Goal: Task Accomplishment & Management: Use online tool/utility

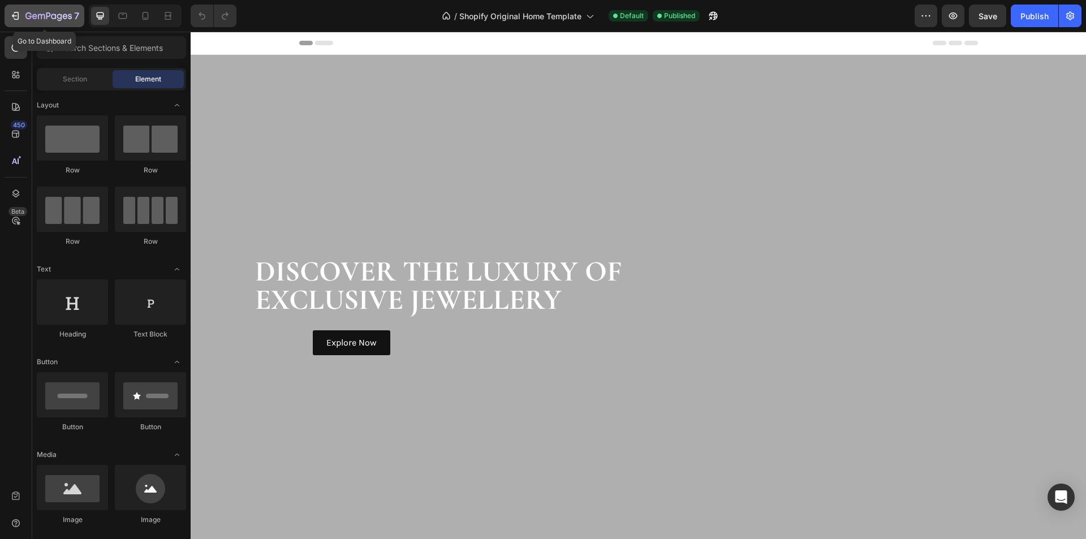
click at [15, 15] on icon "button" at bounding box center [15, 15] width 11 height 11
click at [608, 284] on strong "DISCOVER THE LUXURY OF" at bounding box center [438, 271] width 367 height 35
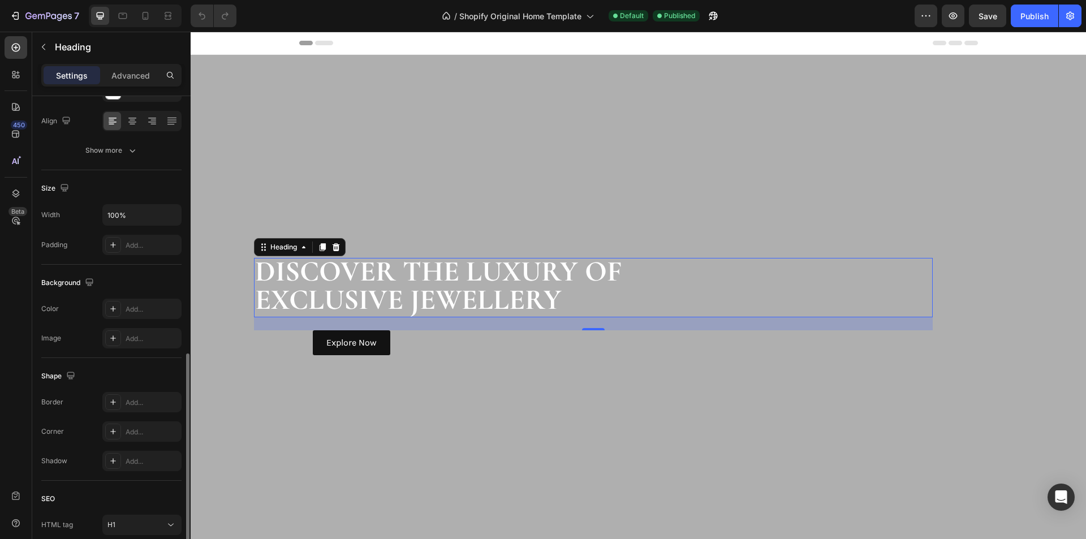
scroll to position [259, 0]
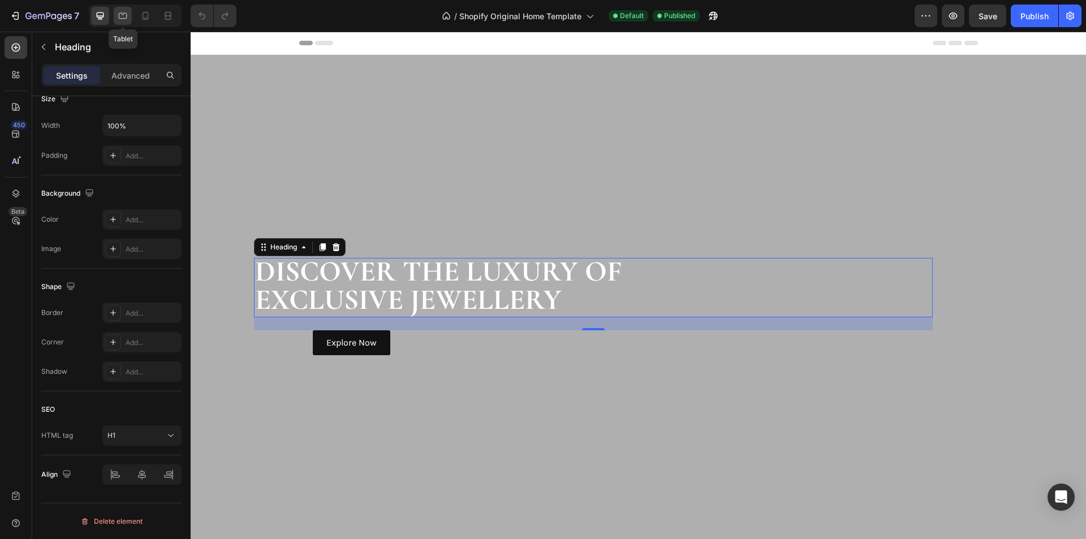
click at [124, 13] on icon at bounding box center [123, 16] width 8 height 6
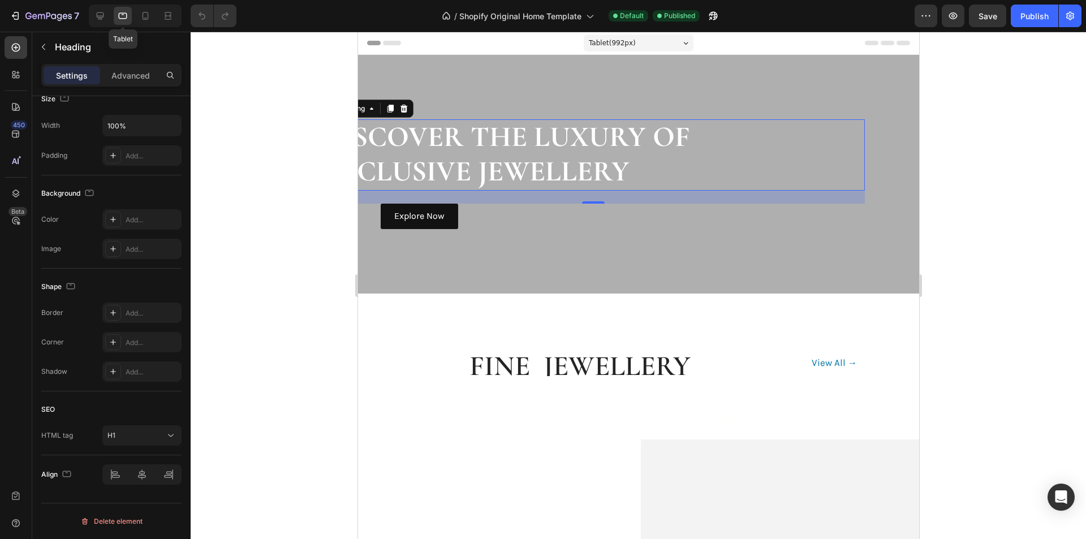
scroll to position [46, 0]
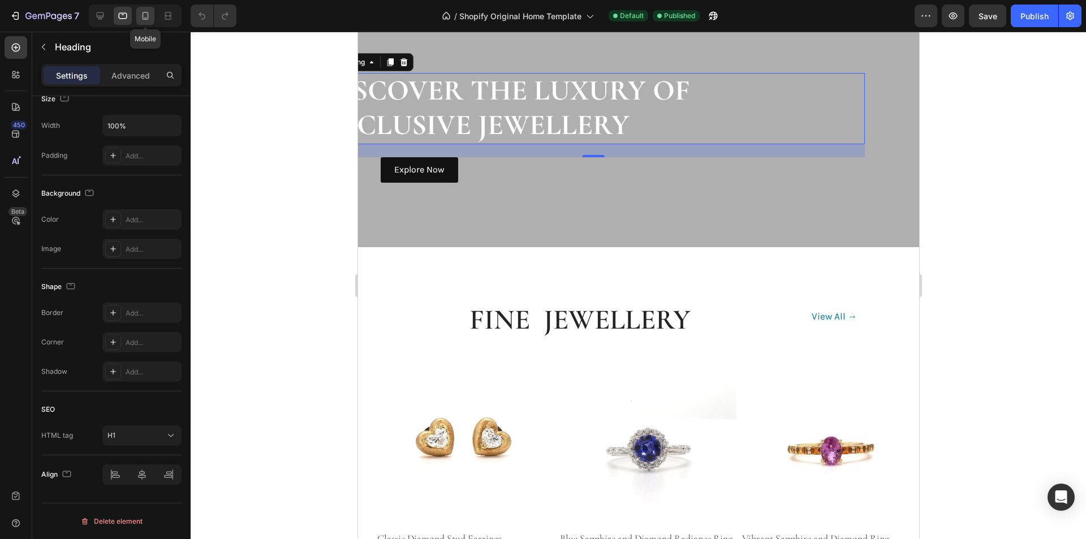
click at [145, 13] on icon at bounding box center [145, 15] width 11 height 11
type input "25"
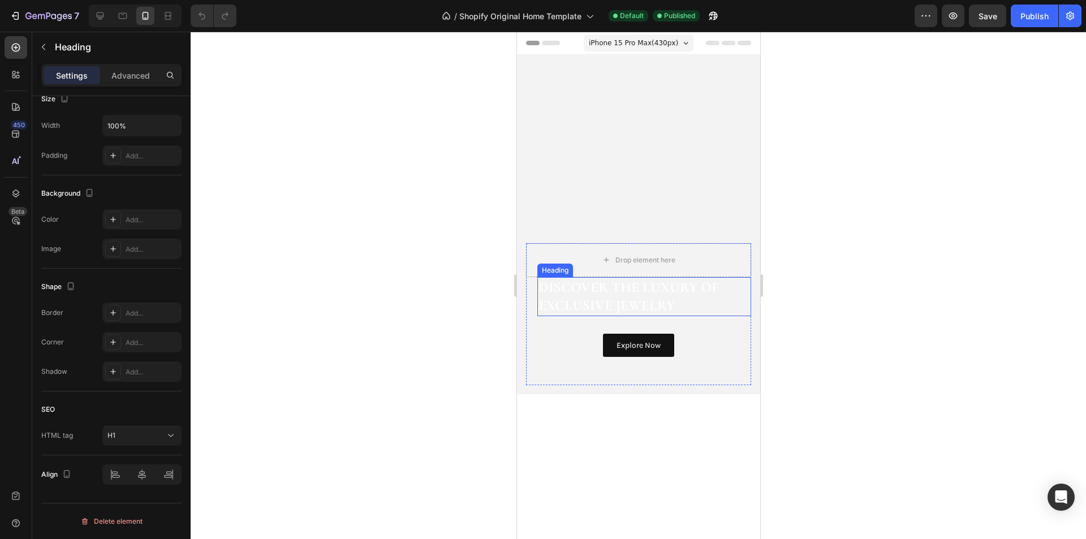
click at [708, 297] on h2 "DISCOVER THE LUXURY OF EXCLUSIVE JEWELRY" at bounding box center [644, 296] width 214 height 39
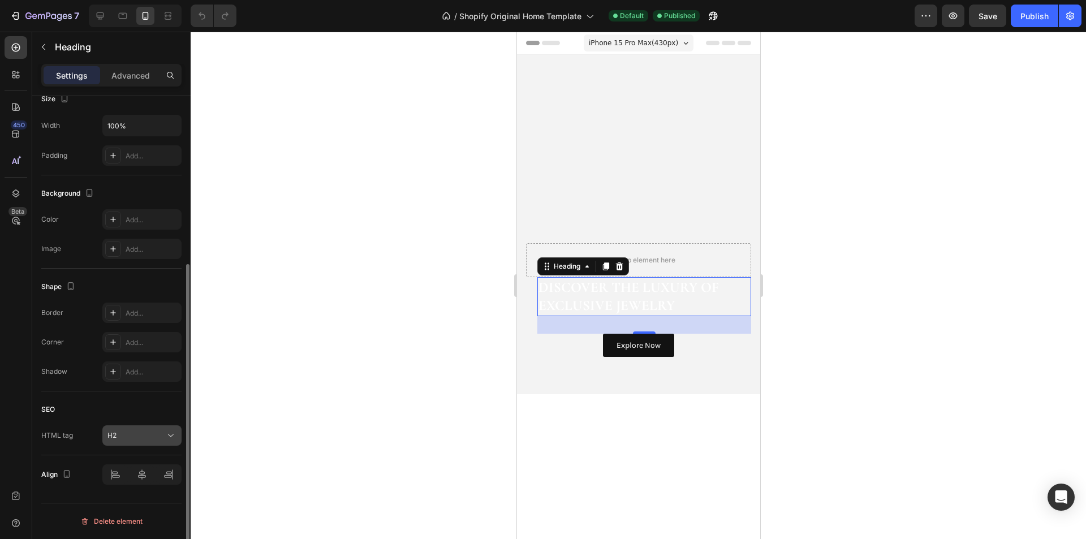
click at [144, 436] on div "H2" at bounding box center [136, 435] width 58 height 10
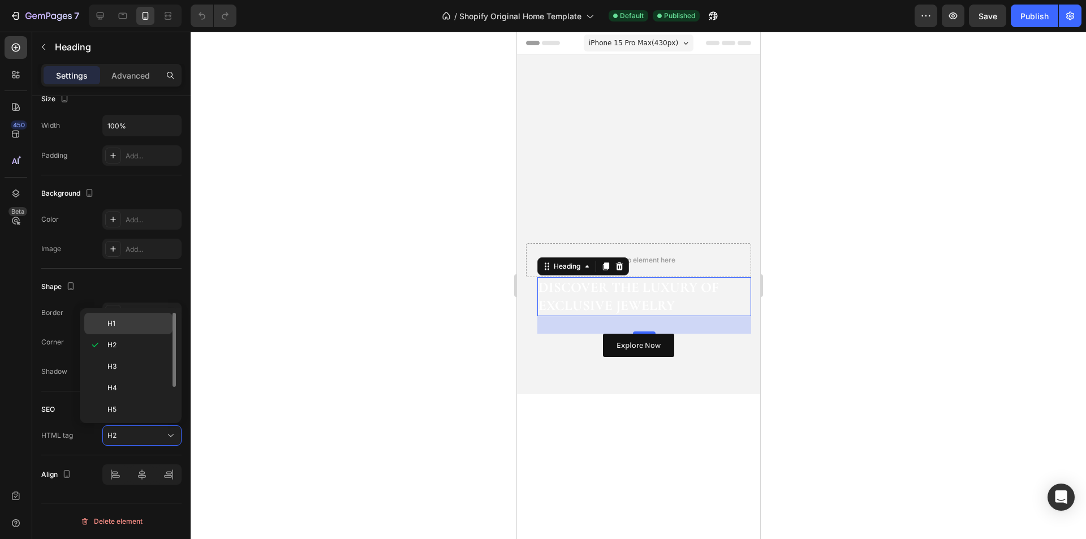
click at [121, 326] on p "H1" at bounding box center [137, 323] width 60 height 10
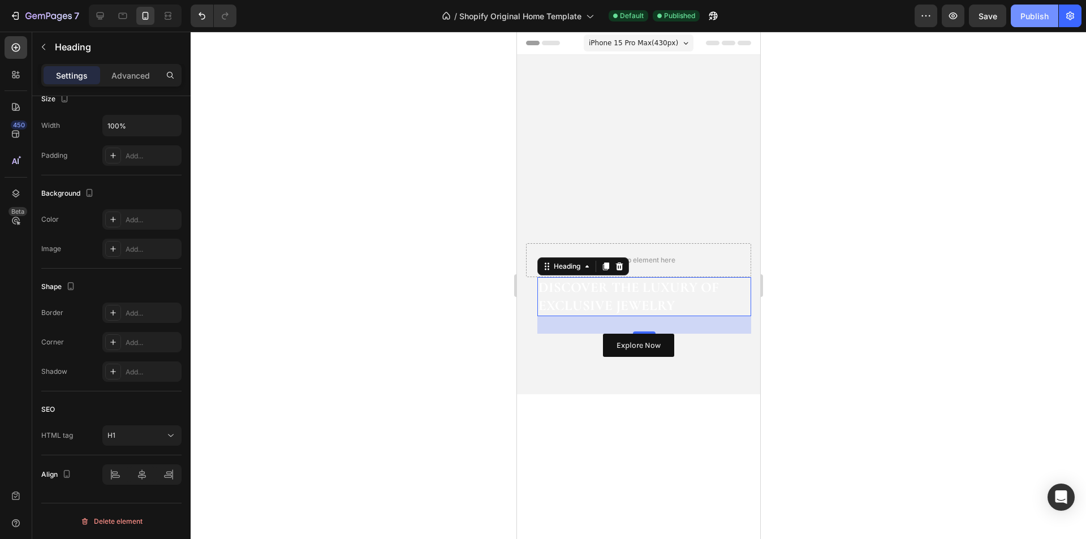
click at [1034, 13] on div "Publish" at bounding box center [1034, 16] width 28 height 12
click at [141, 436] on div "H1" at bounding box center [136, 435] width 58 height 10
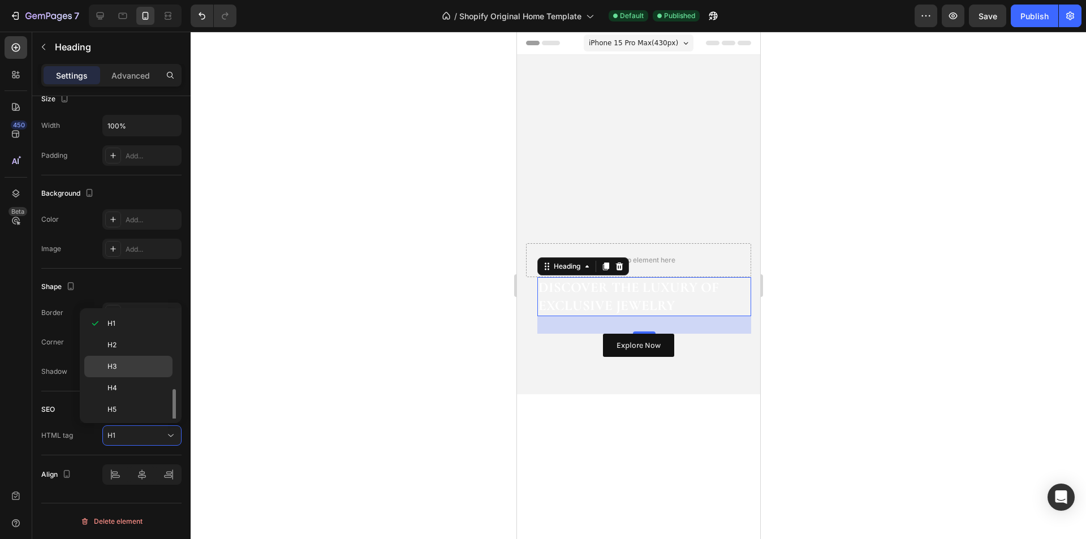
scroll to position [45, 0]
click at [132, 411] on p "Div" at bounding box center [137, 408] width 60 height 10
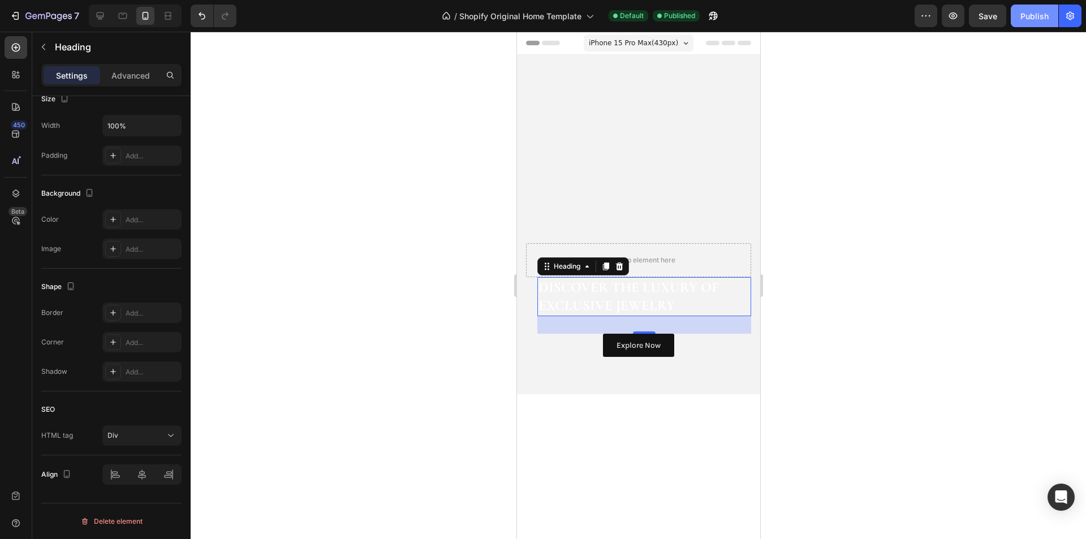
click at [1027, 14] on div "Publish" at bounding box center [1034, 16] width 28 height 12
click at [20, 19] on icon "button" at bounding box center [15, 15] width 11 height 11
